Goal: Task Accomplishment & Management: Manage account settings

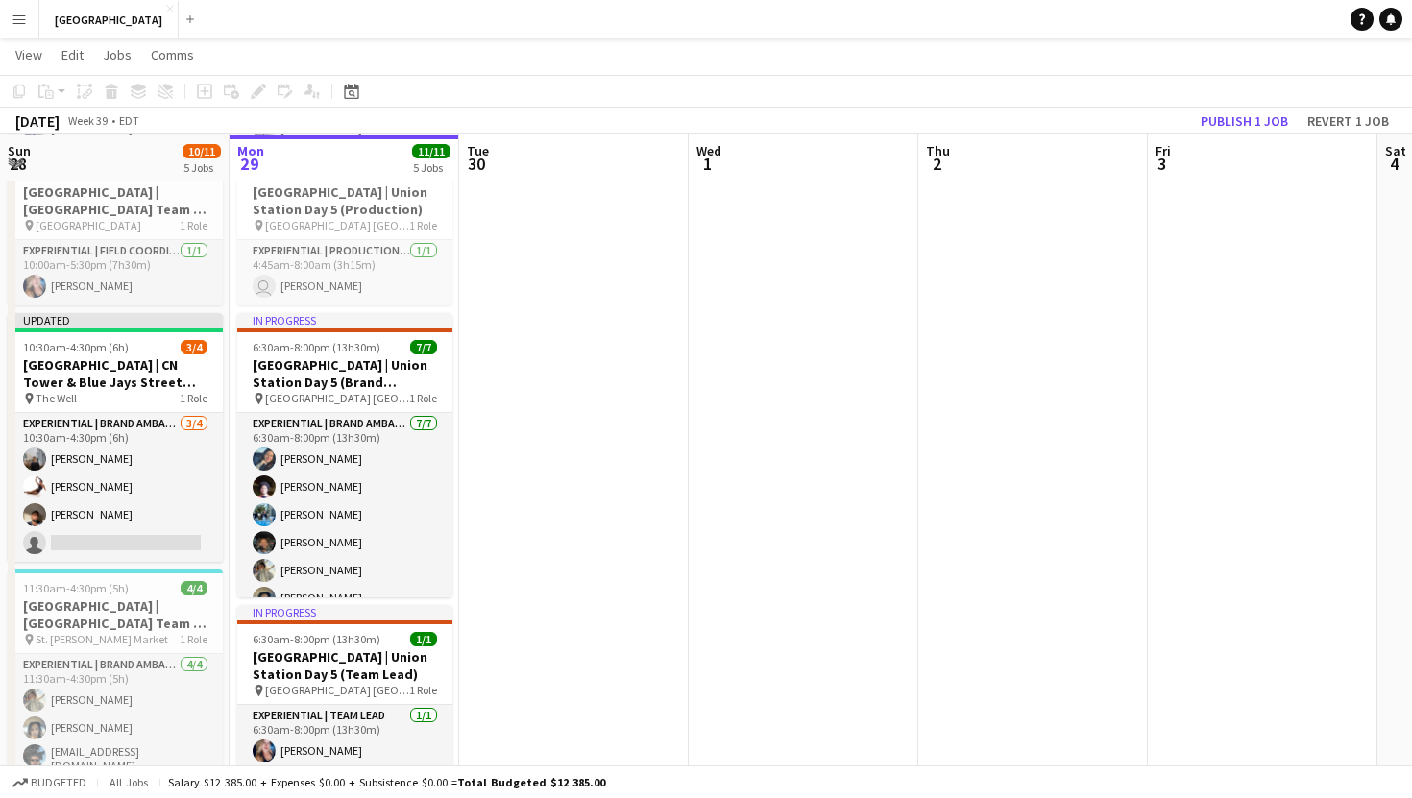
scroll to position [467, 0]
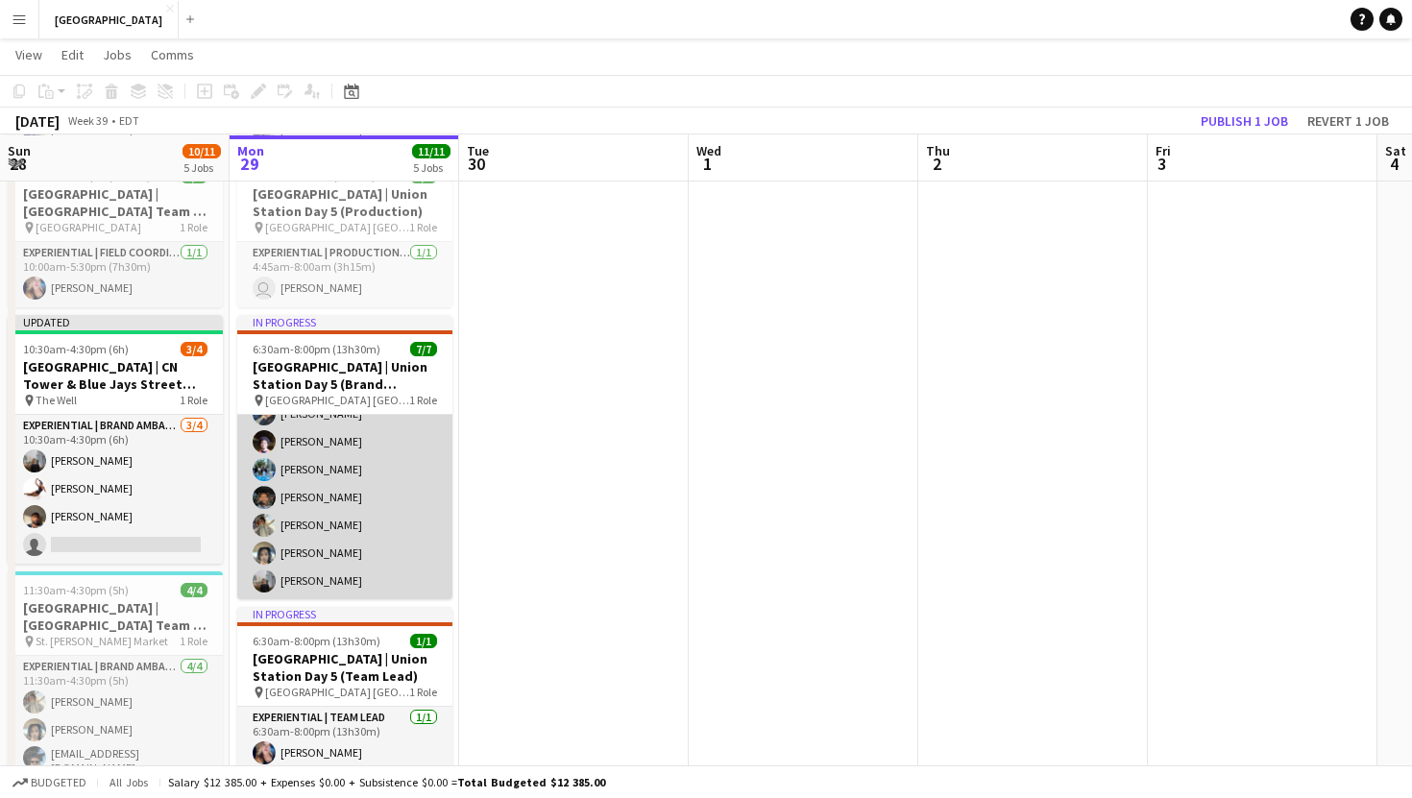
click at [317, 506] on app-card-role "Experiential | Brand Ambassador 7/7 6:30am-8:00pm (13h30m) Shubhanshi Sood Ahme…" at bounding box center [344, 484] width 215 height 233
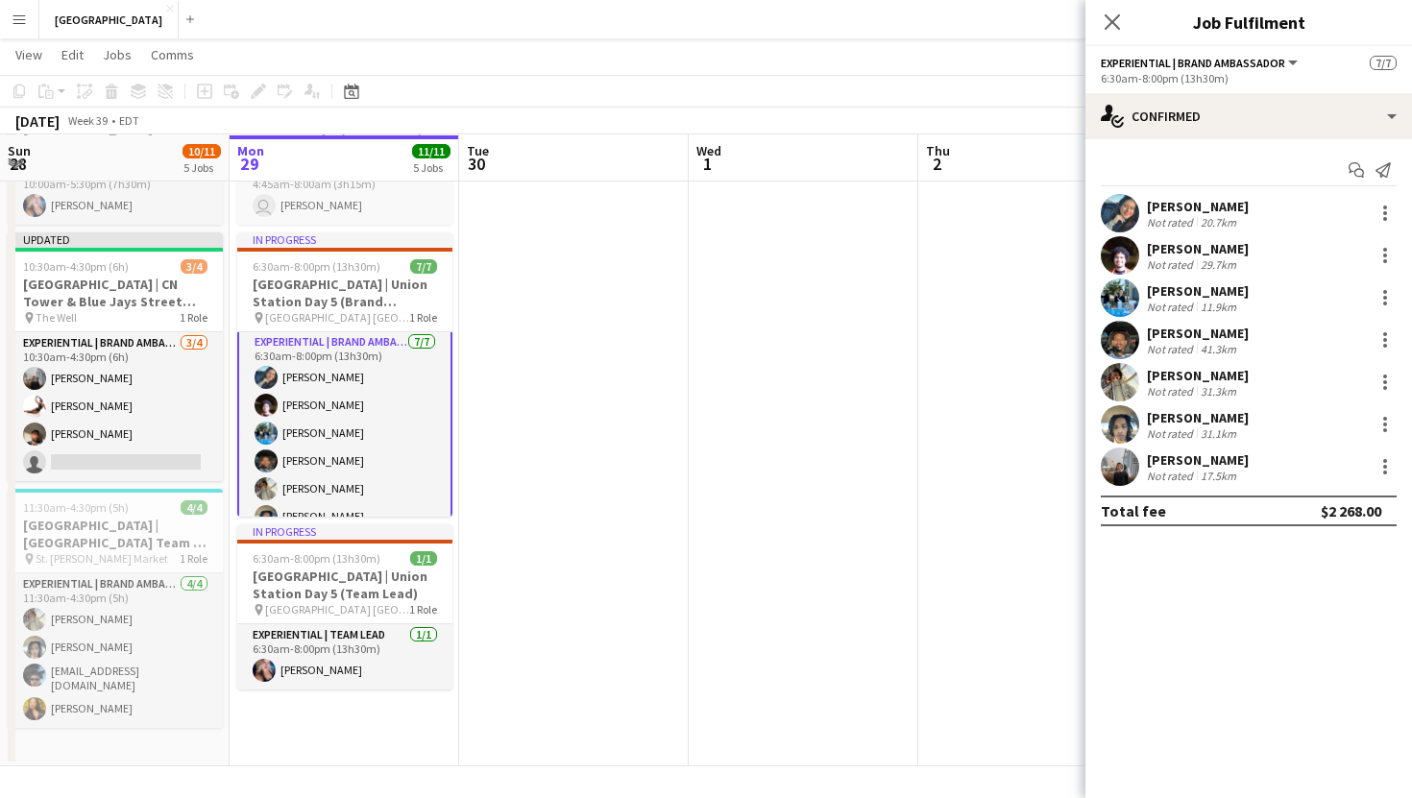
scroll to position [52, 0]
click at [261, 500] on app-user-avatar at bounding box center [266, 495] width 23 height 23
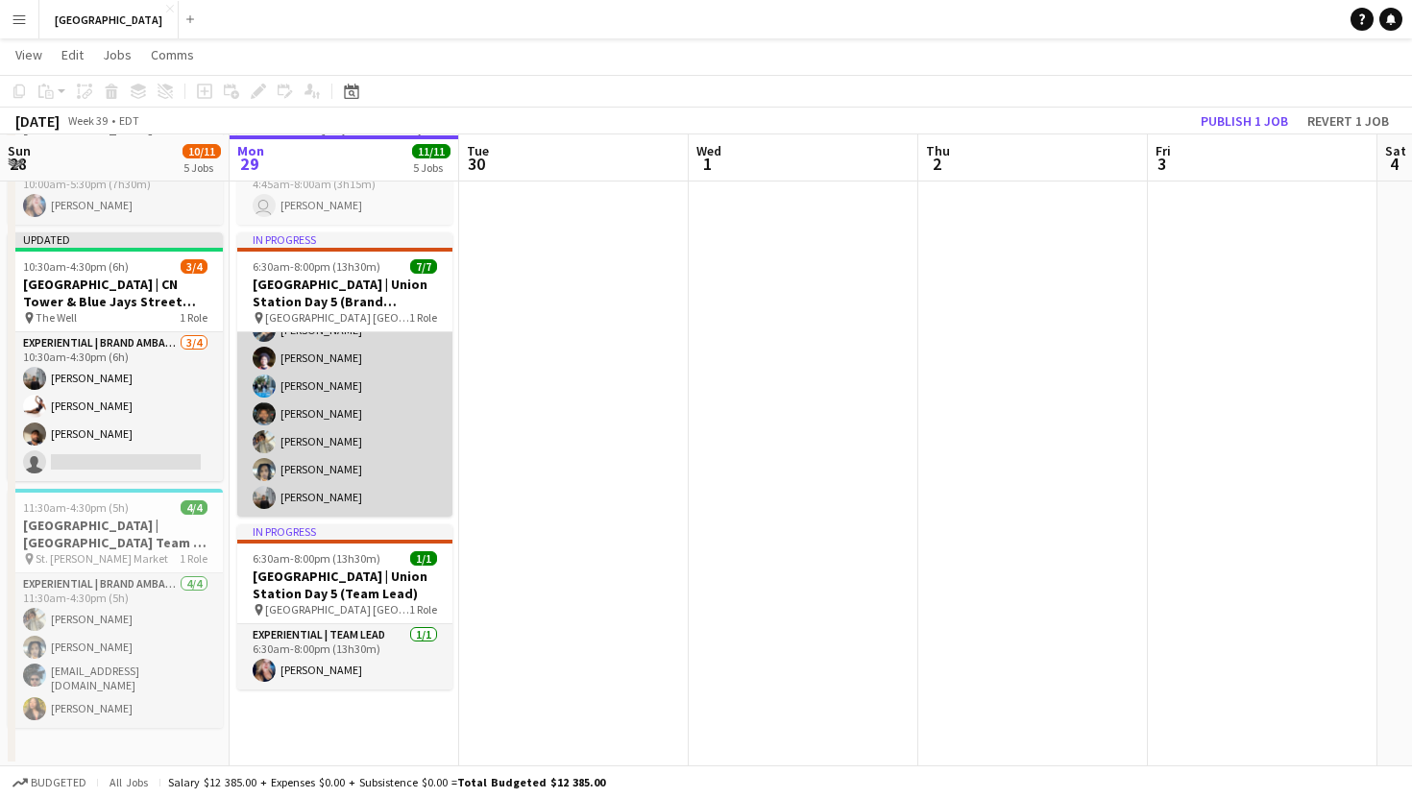
scroll to position [48, 0]
click at [287, 493] on app-card-role "Experiential | Brand Ambassador 7/7 6:30am-8:00pm (13h30m) Shubhanshi Sood Ahme…" at bounding box center [344, 400] width 215 height 233
click at [268, 503] on app-user-avatar at bounding box center [264, 497] width 23 height 23
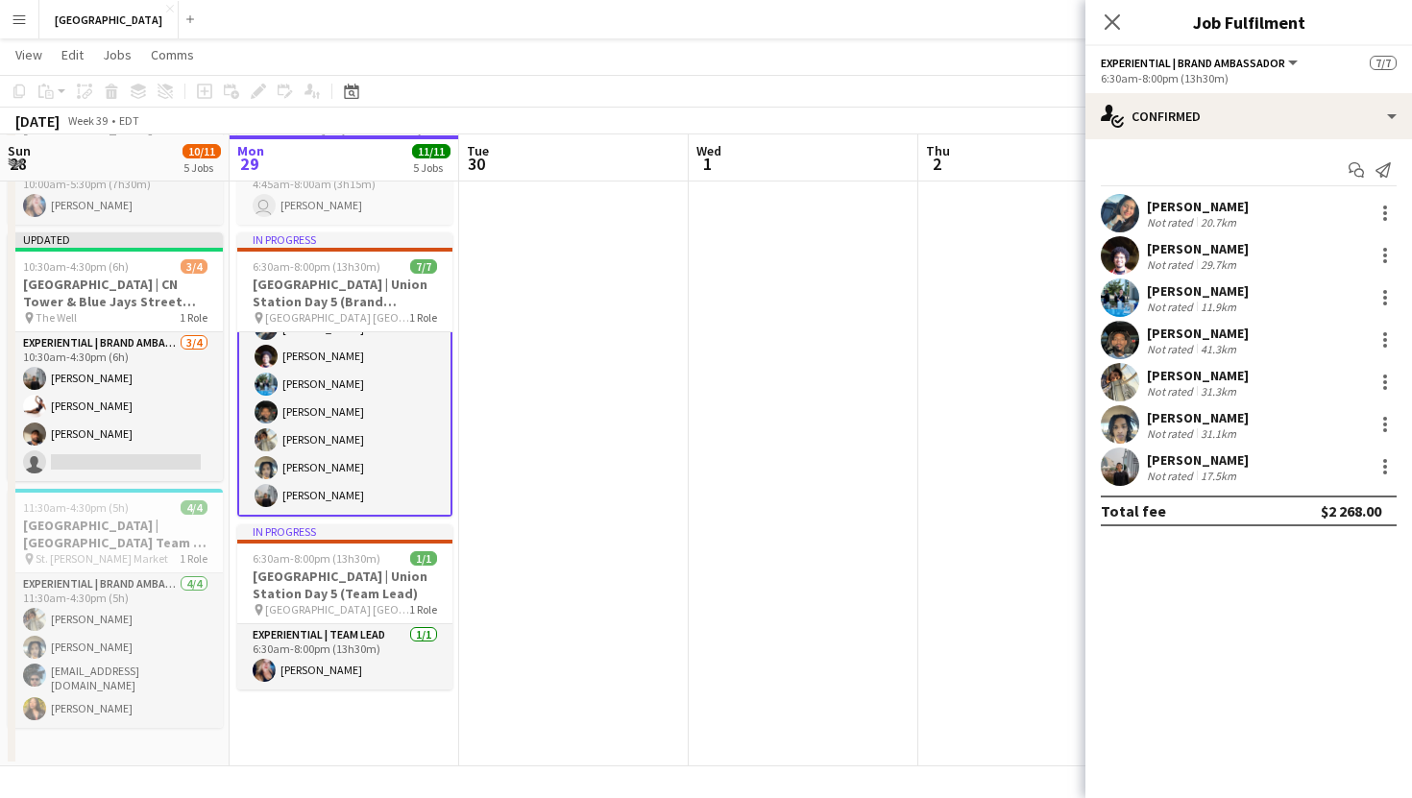
click at [1176, 455] on div "Bhuvnesh Bhardwaj" at bounding box center [1198, 460] width 102 height 17
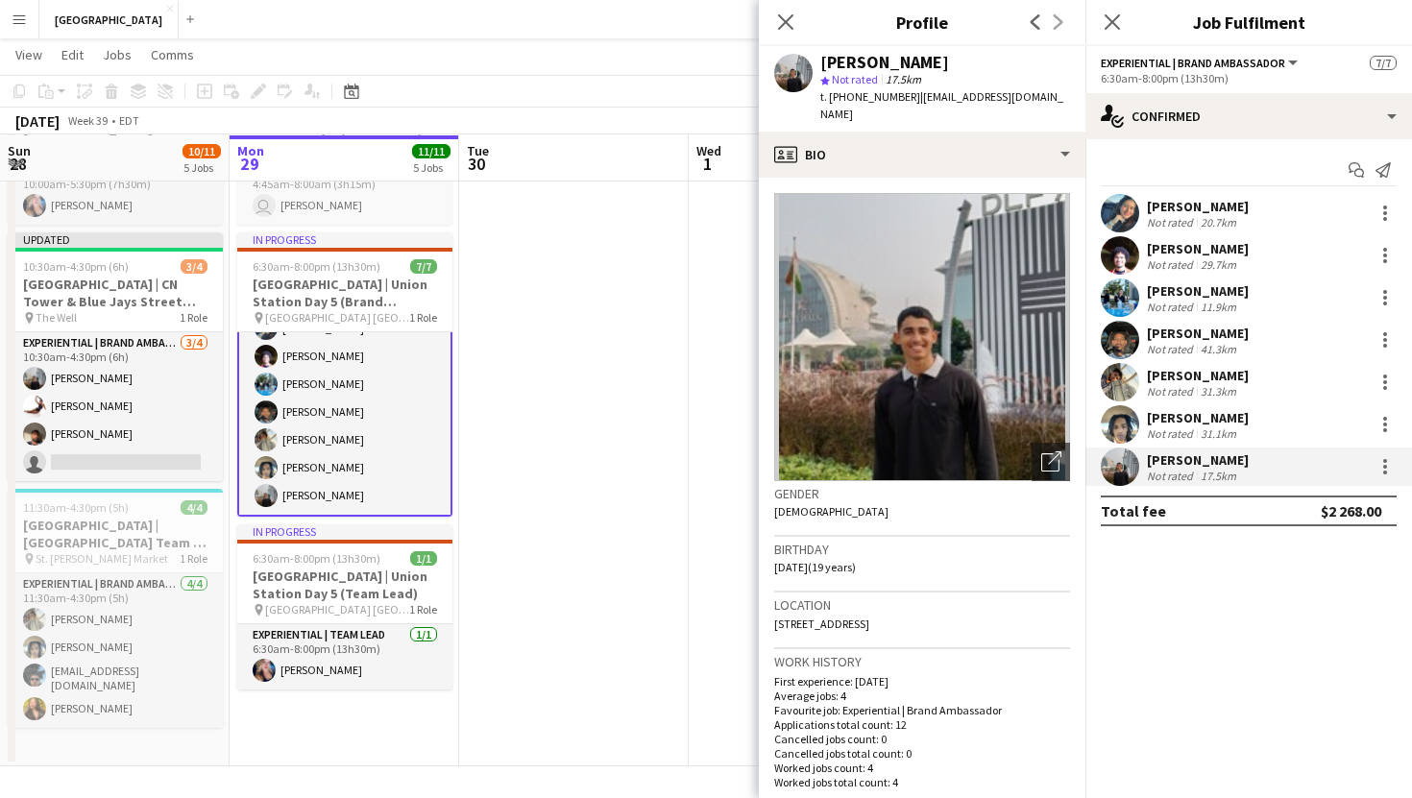
click at [651, 487] on app-date-cell at bounding box center [574, 338] width 230 height 857
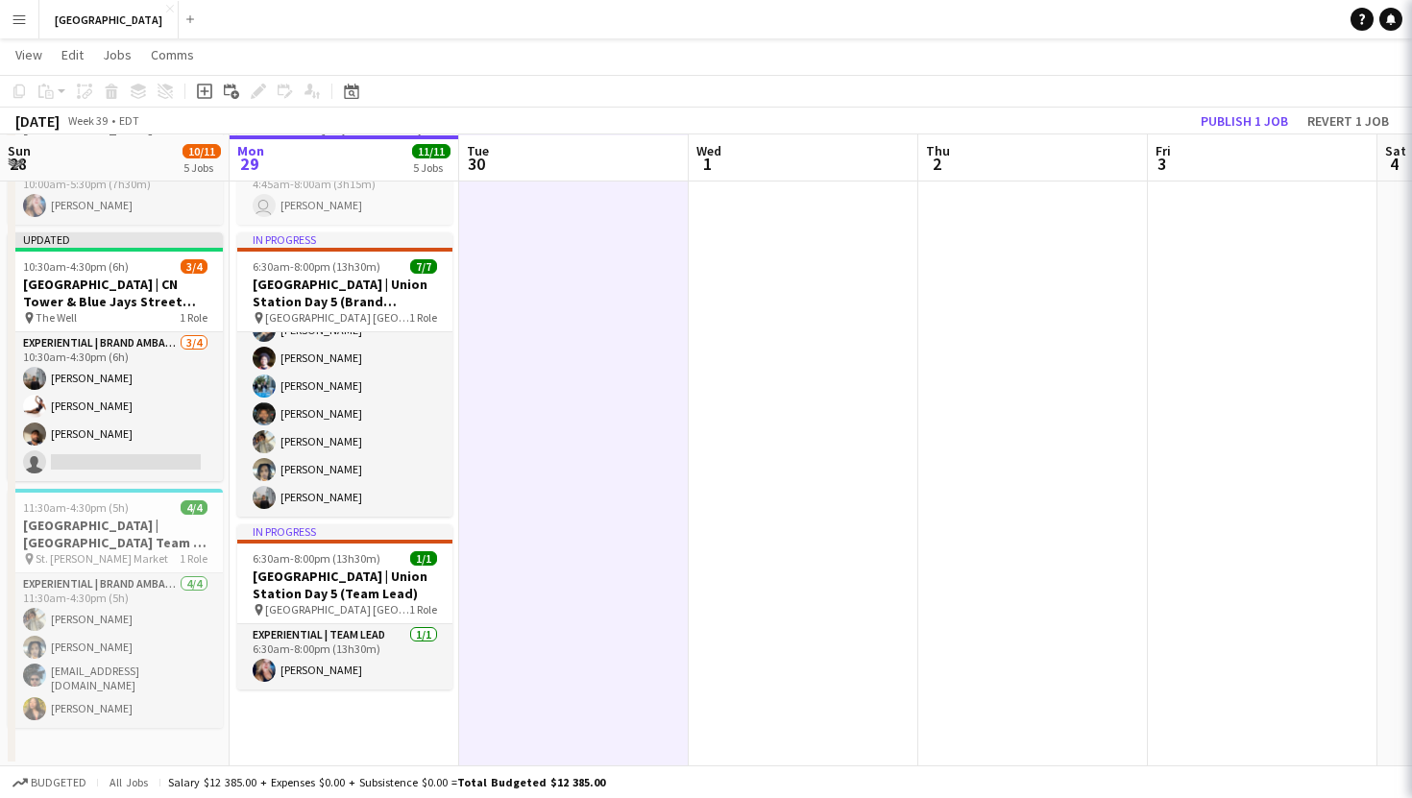
scroll to position [48, 0]
